Goal: Navigation & Orientation: Go to known website

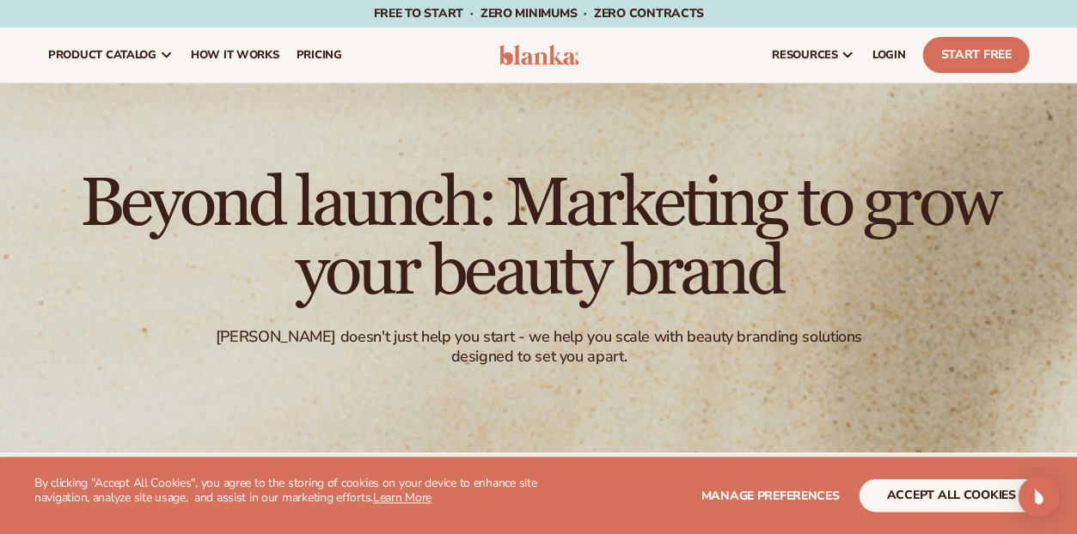
scroll to position [86, 0]
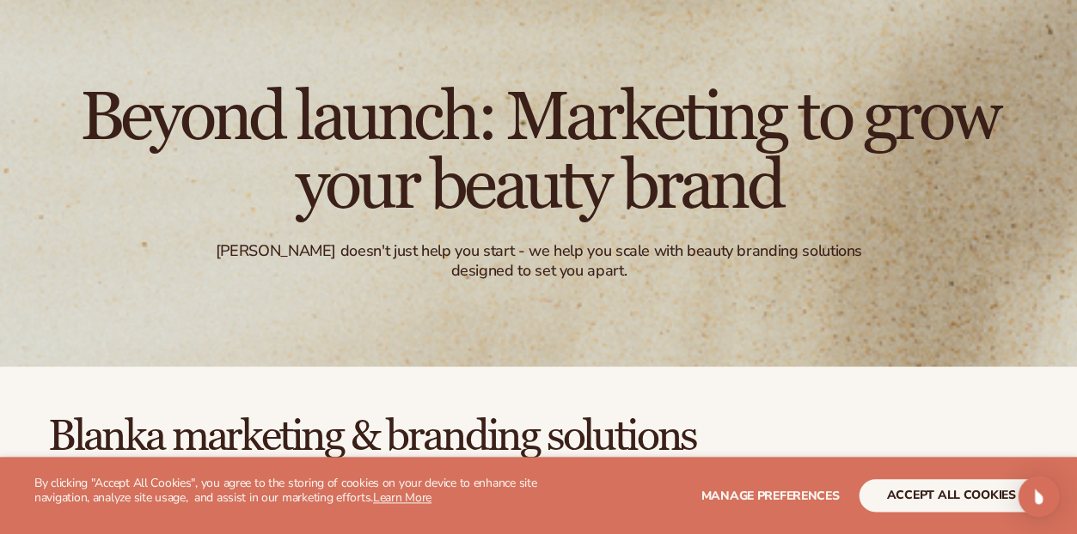
click at [960, 485] on button "accept all cookies" at bounding box center [950, 495] width 184 height 33
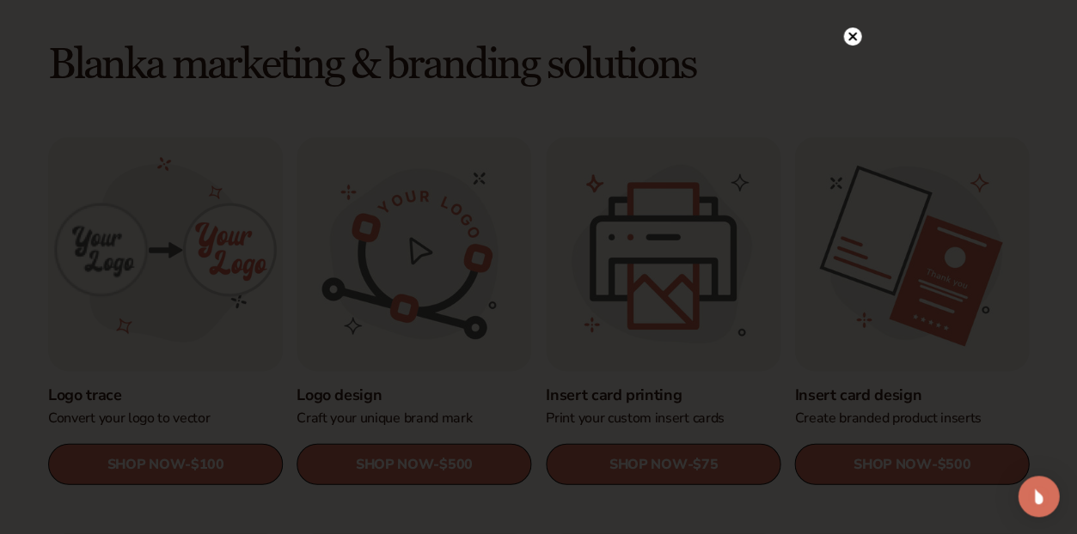
scroll to position [458, 0]
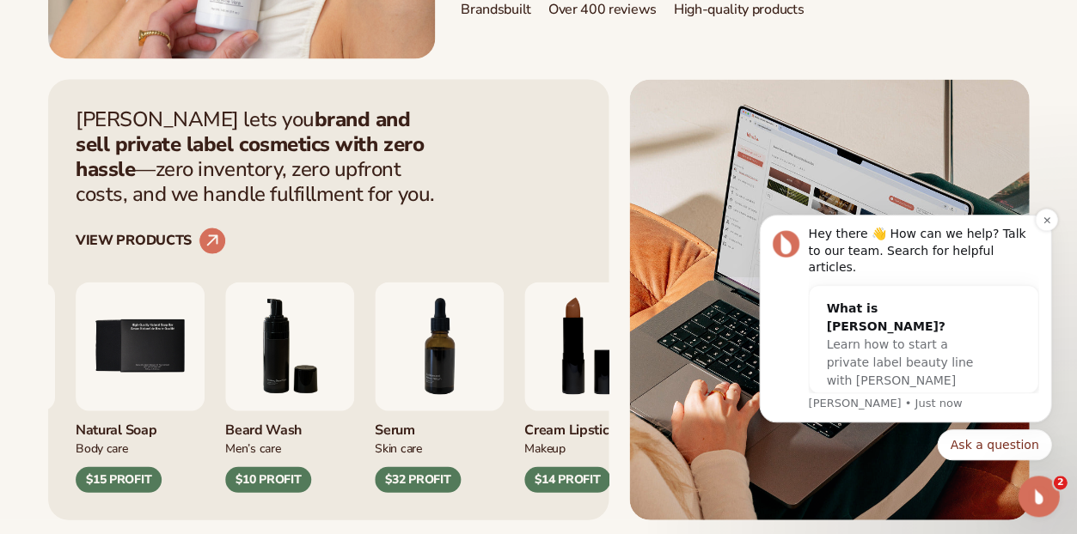
scroll to position [566, 0]
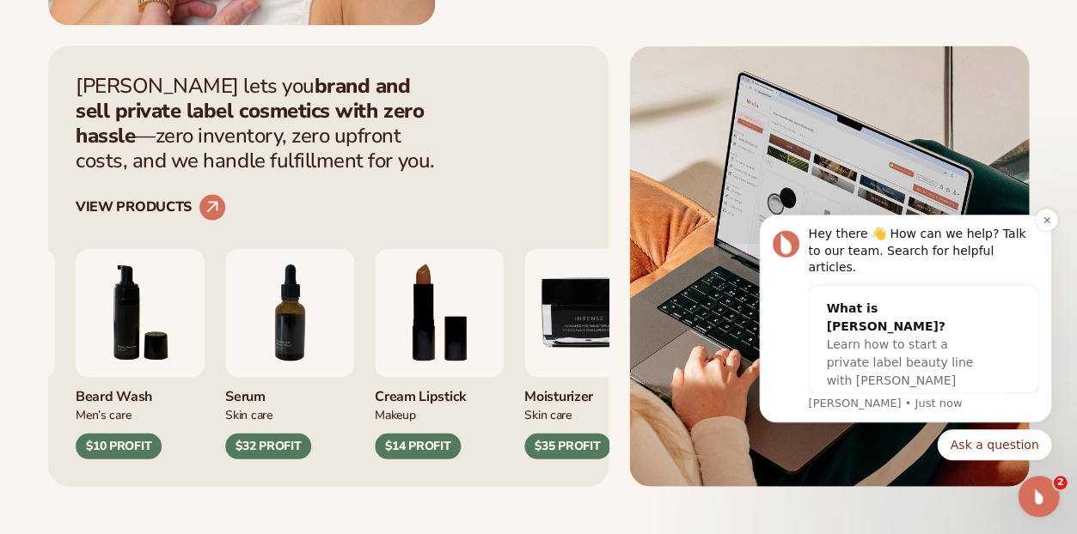
click at [980, 231] on div "Hey there 👋 How can we help? Talk to our team. Search for helpful articles." at bounding box center [923, 251] width 230 height 51
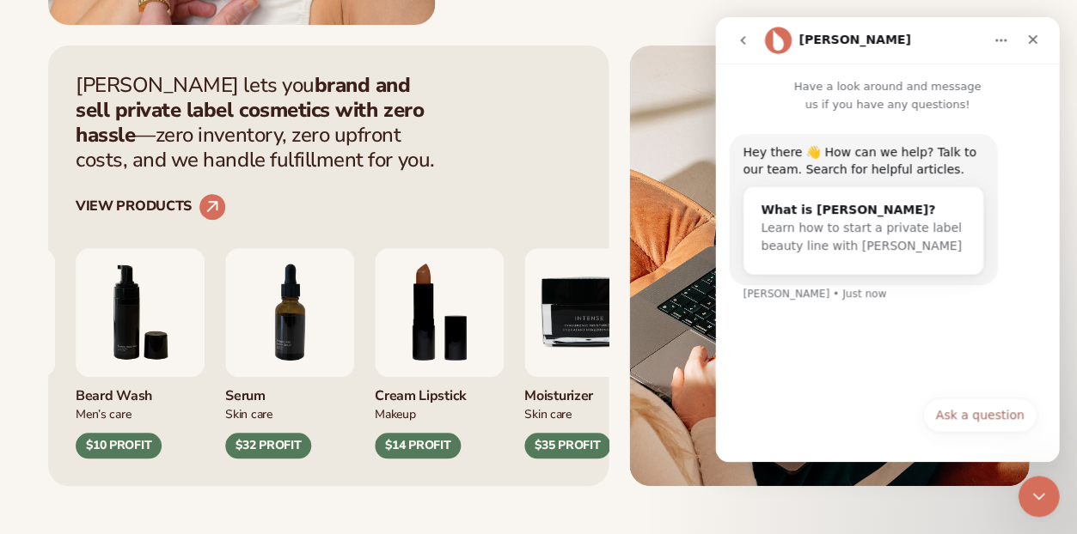
scroll to position [0, 0]
click at [1032, 40] on icon "Close" at bounding box center [1032, 39] width 9 height 9
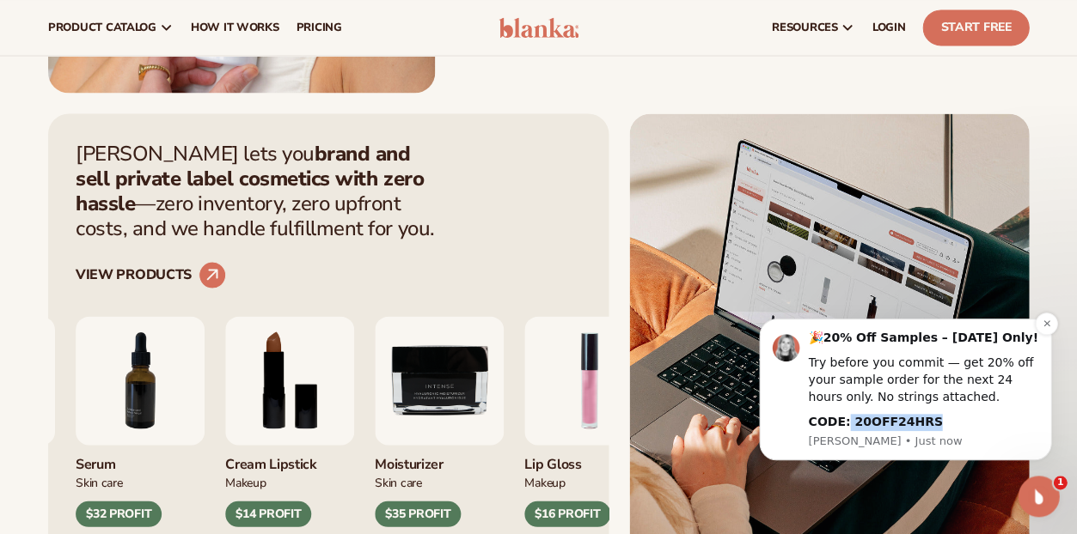
drag, startPoint x: 941, startPoint y: 417, endPoint x: 850, endPoint y: 419, distance: 91.1
click at [850, 419] on div "CODE: 20OFF24HRS" at bounding box center [923, 422] width 230 height 17
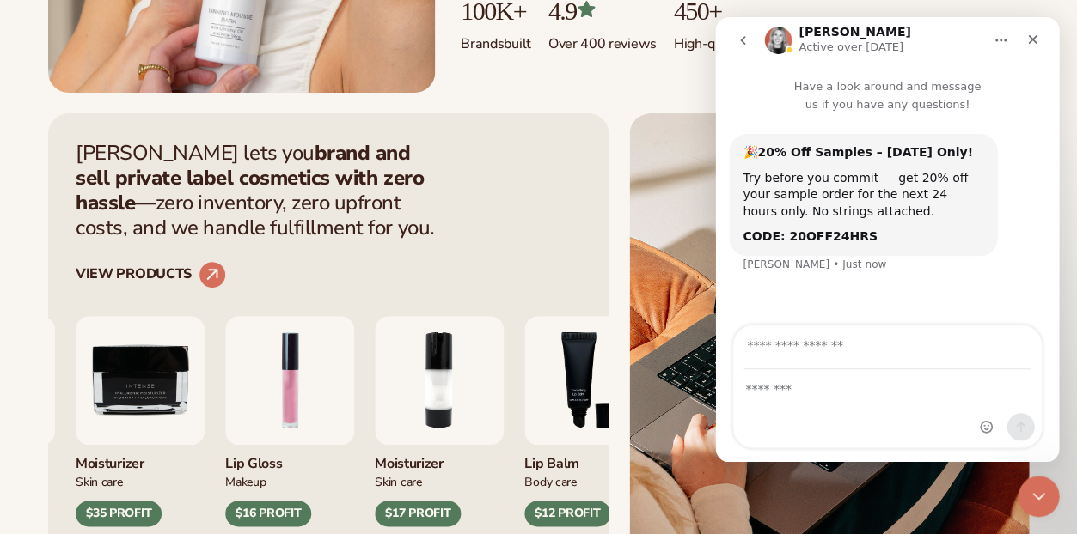
click at [935, 246] on div "CODE: 20OFF24HRS" at bounding box center [862, 237] width 241 height 17
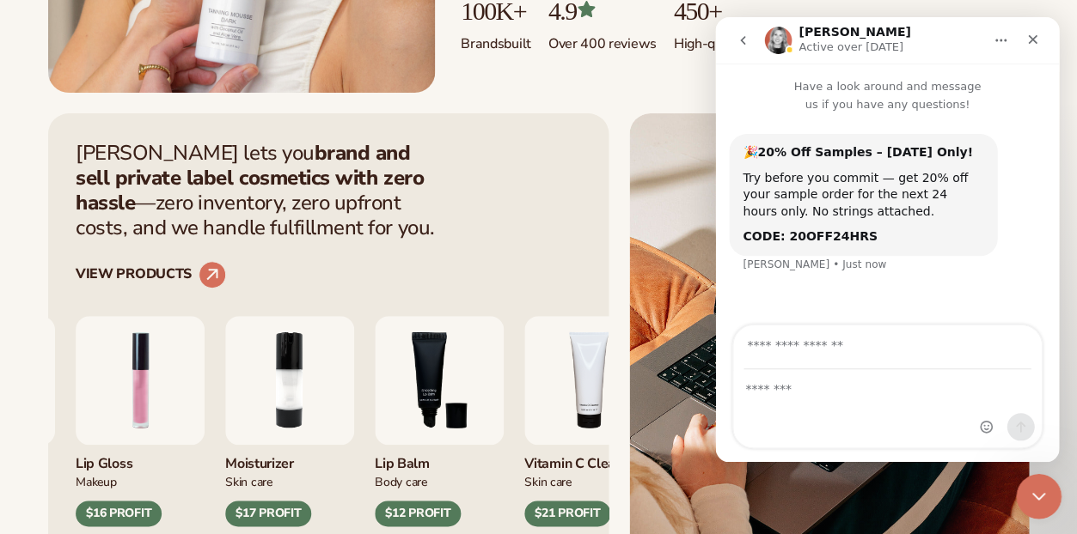
click at [1040, 494] on icon "Close Intercom Messenger" at bounding box center [1036, 494] width 21 height 21
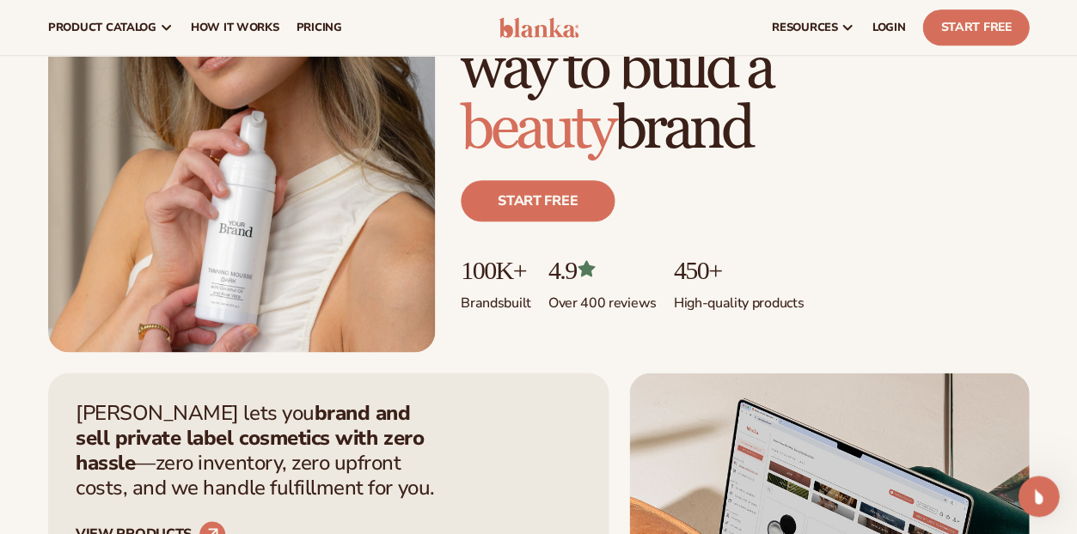
scroll to position [148, 0]
